Goal: Obtain resource: Obtain resource

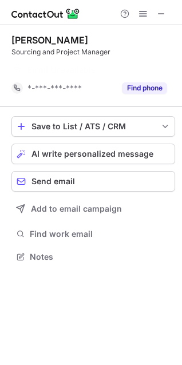
scroll to position [230, 182]
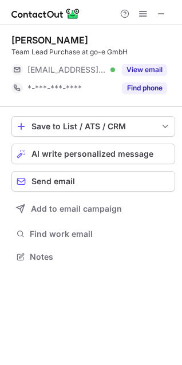
scroll to position [249, 182]
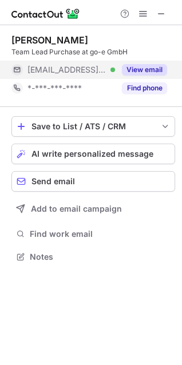
click at [143, 75] on div "View email" at bounding box center [141, 70] width 52 height 18
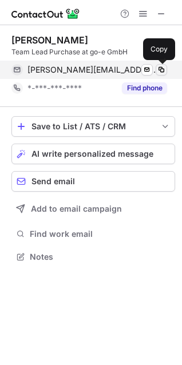
click at [161, 72] on span at bounding box center [161, 69] width 9 height 9
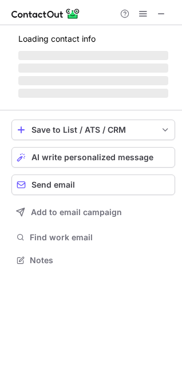
scroll to position [249, 182]
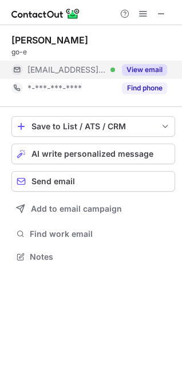
click at [138, 70] on button "View email" at bounding box center [144, 69] width 45 height 11
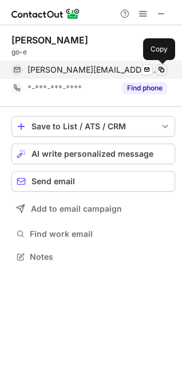
click at [160, 70] on span at bounding box center [161, 69] width 9 height 9
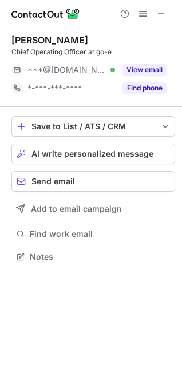
scroll to position [249, 182]
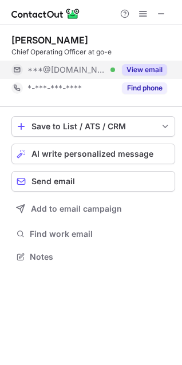
click at [136, 71] on button "View email" at bounding box center [144, 69] width 45 height 11
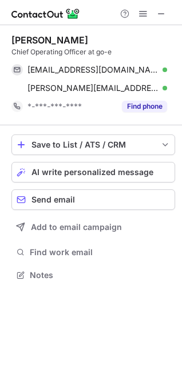
scroll to position [267, 182]
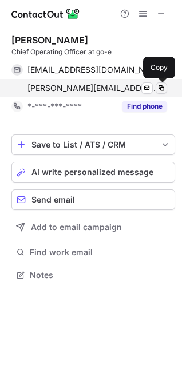
click at [160, 86] on span at bounding box center [161, 87] width 9 height 9
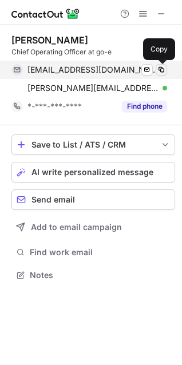
click at [165, 69] on span at bounding box center [161, 69] width 9 height 9
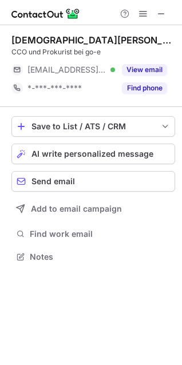
scroll to position [249, 182]
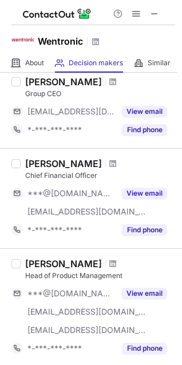
scroll to position [114, 0]
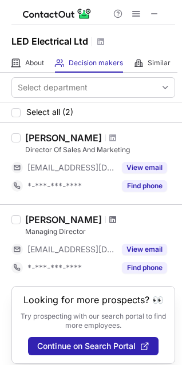
click at [109, 220] on span at bounding box center [112, 219] width 7 height 9
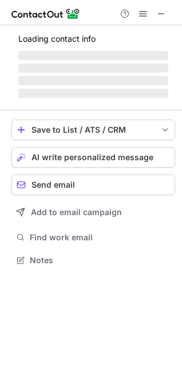
scroll to position [267, 182]
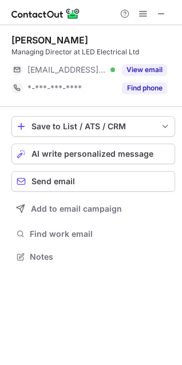
scroll to position [249, 182]
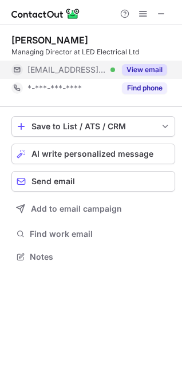
click at [153, 62] on div "View email" at bounding box center [141, 70] width 52 height 18
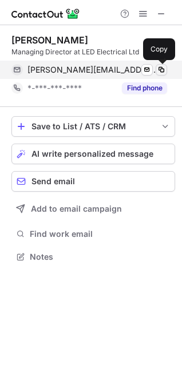
click at [165, 71] on span at bounding box center [161, 69] width 9 height 9
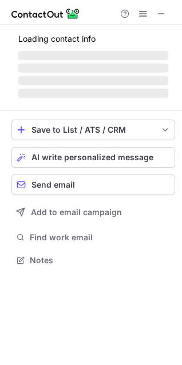
scroll to position [249, 182]
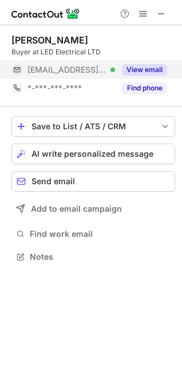
click at [151, 73] on button "View email" at bounding box center [144, 69] width 45 height 11
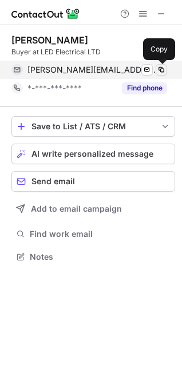
click at [161, 70] on span at bounding box center [161, 69] width 9 height 9
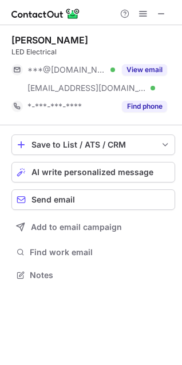
scroll to position [267, 182]
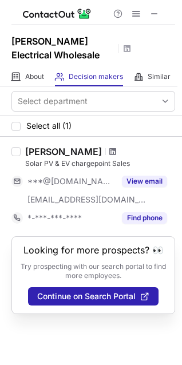
click at [109, 151] on span at bounding box center [112, 151] width 7 height 9
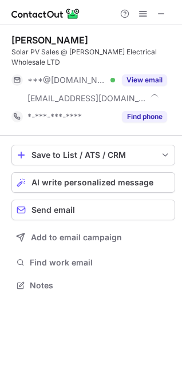
scroll to position [267, 182]
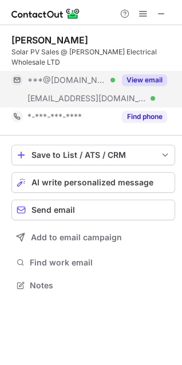
click at [158, 74] on button "View email" at bounding box center [144, 79] width 45 height 11
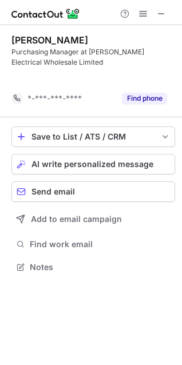
scroll to position [241, 182]
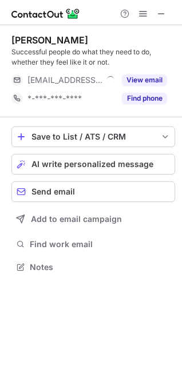
scroll to position [259, 182]
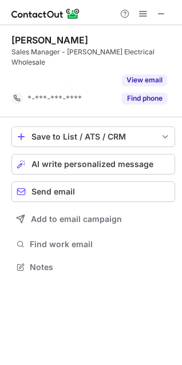
scroll to position [230, 182]
